Goal: Task Accomplishment & Management: Use online tool/utility

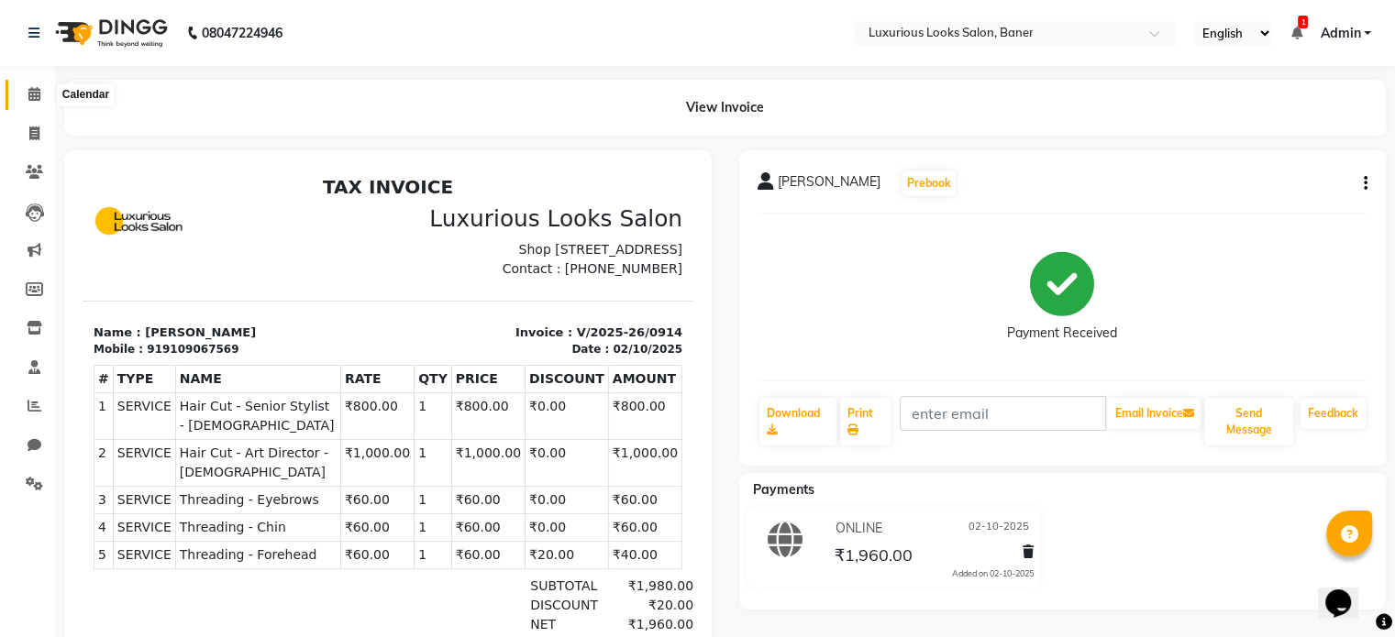
click at [33, 95] on icon at bounding box center [34, 94] width 12 height 14
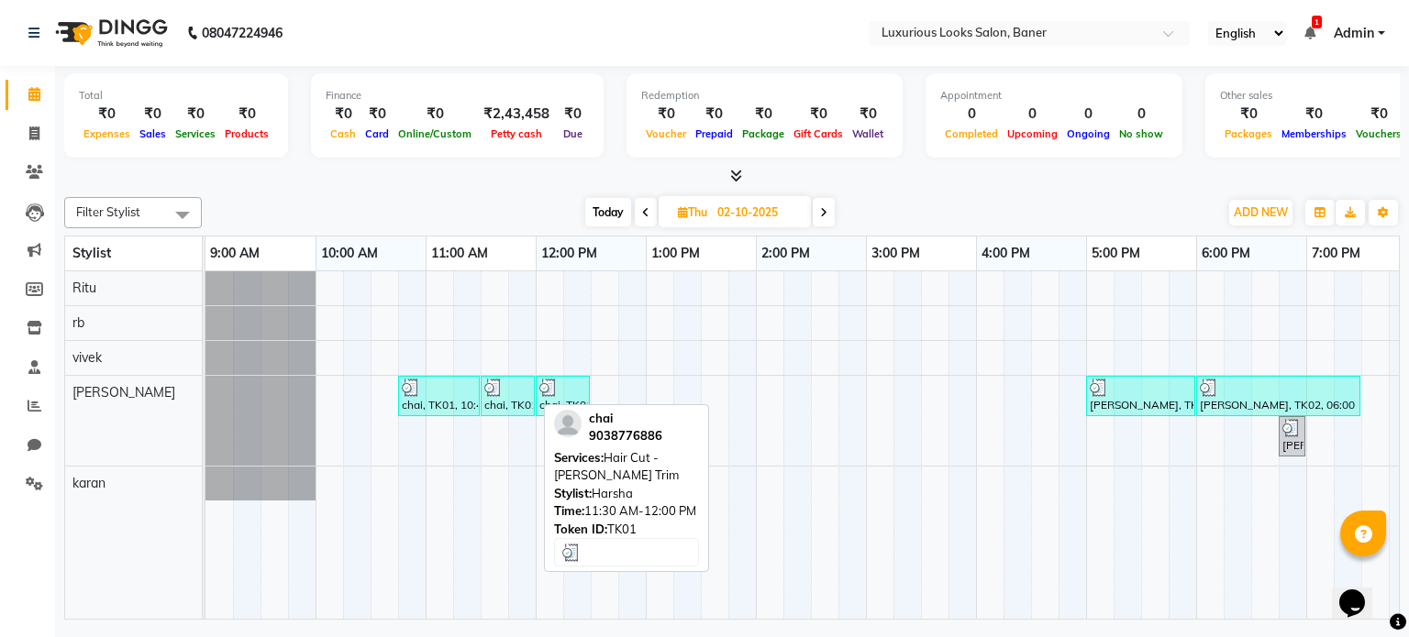
click at [526, 402] on div "chai, TK01, 11:30 AM-12:00 PM, Hair Cut - [PERSON_NAME] Trim" at bounding box center [507, 396] width 50 height 35
select select "3"
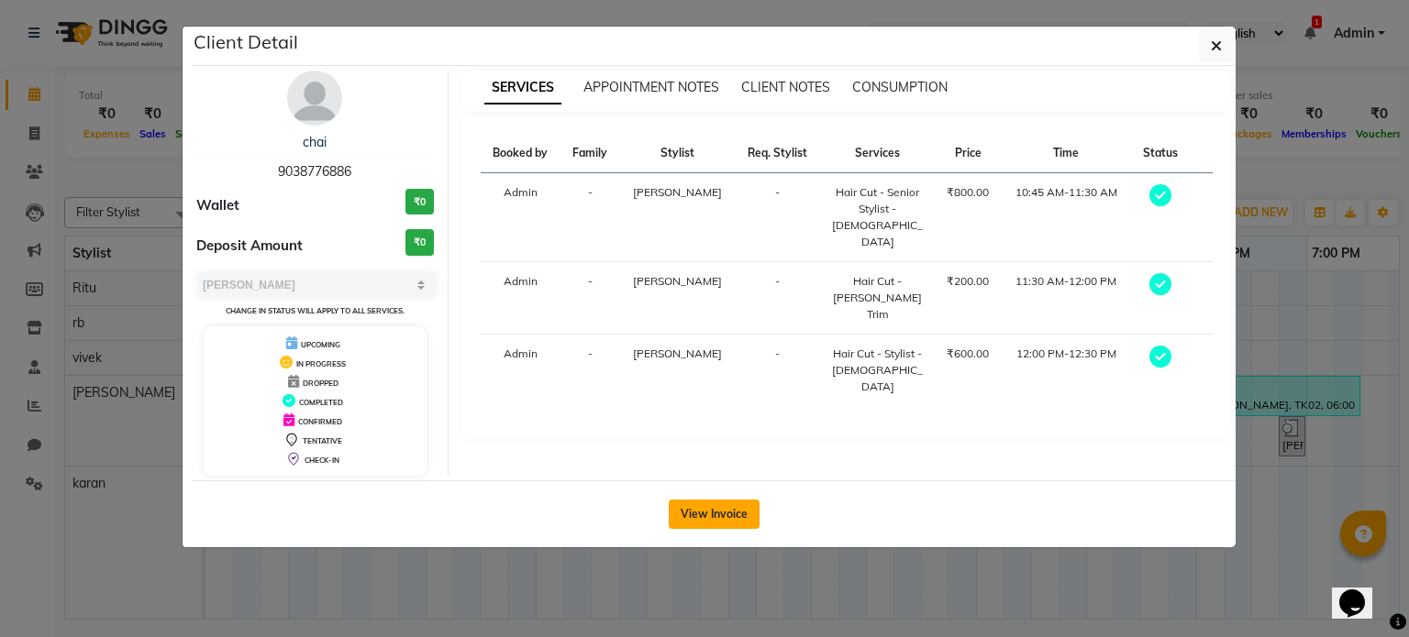
click at [726, 501] on button "View Invoice" at bounding box center [714, 514] width 91 height 29
